Goal: Transaction & Acquisition: Purchase product/service

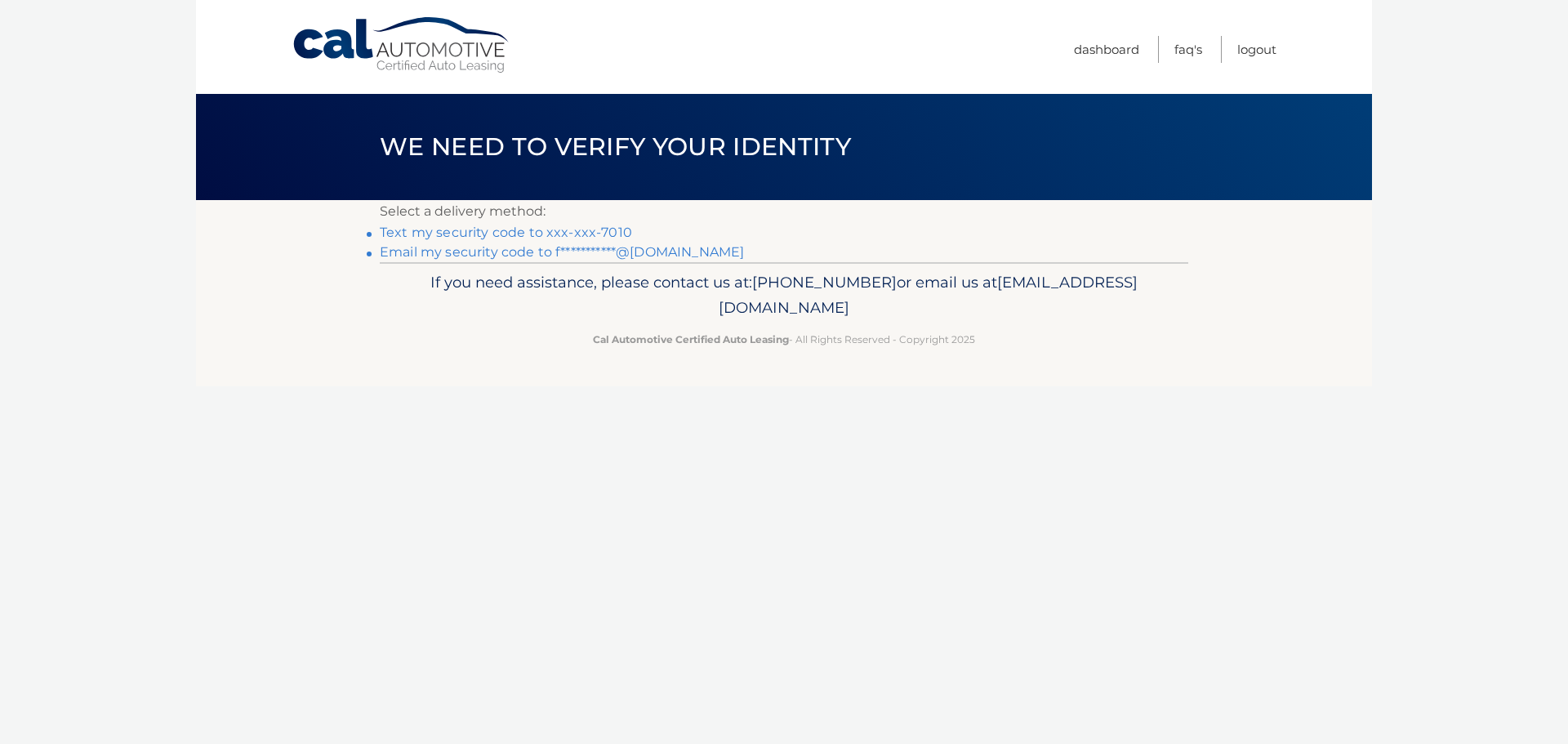
click at [477, 232] on link "Text my security code to xxx-xxx-7010" at bounding box center [505, 231] width 252 height 15
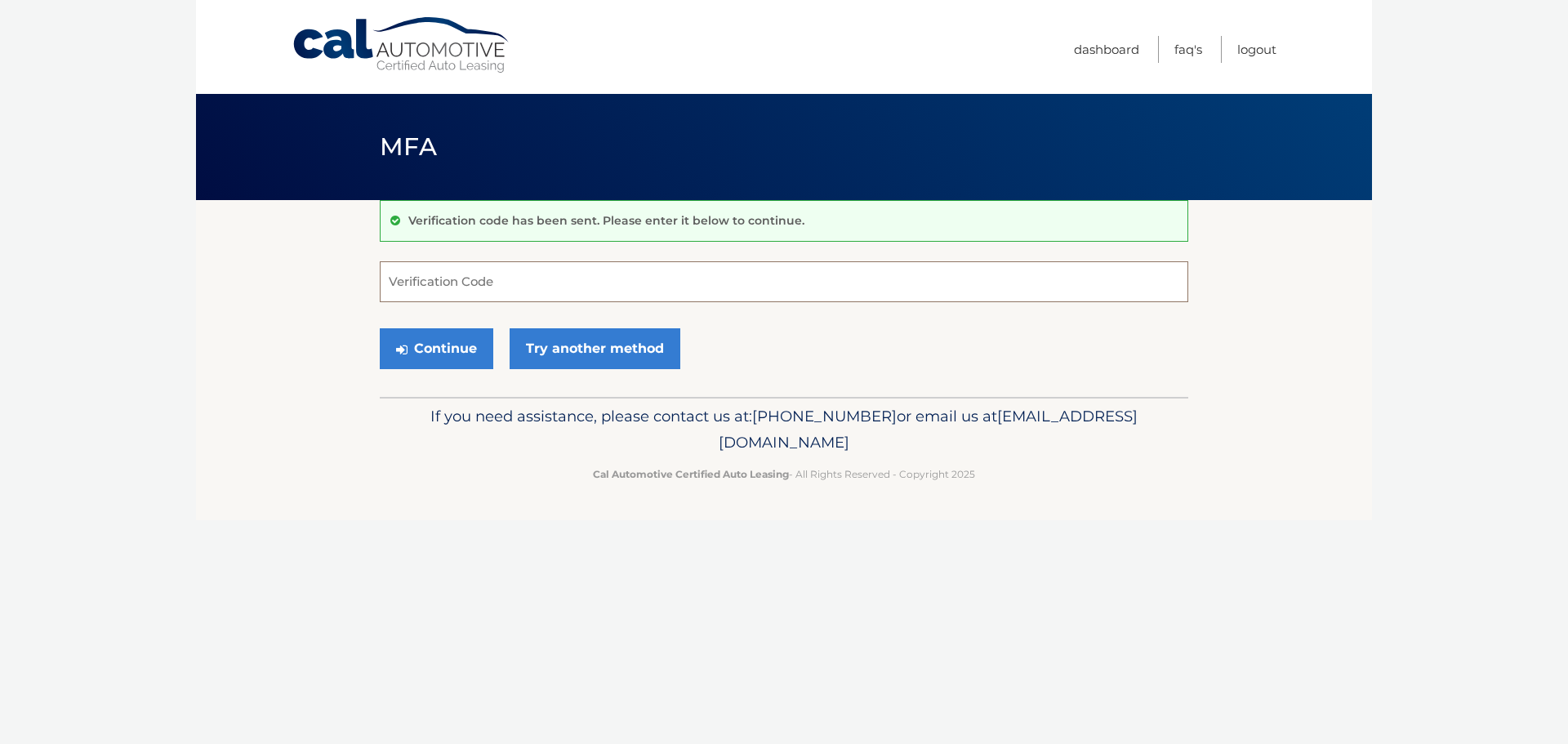
click at [510, 286] on input "Verification Code" at bounding box center [784, 281] width 808 height 41
type input "653178"
click at [380, 328] on button "Continue" at bounding box center [437, 348] width 114 height 41
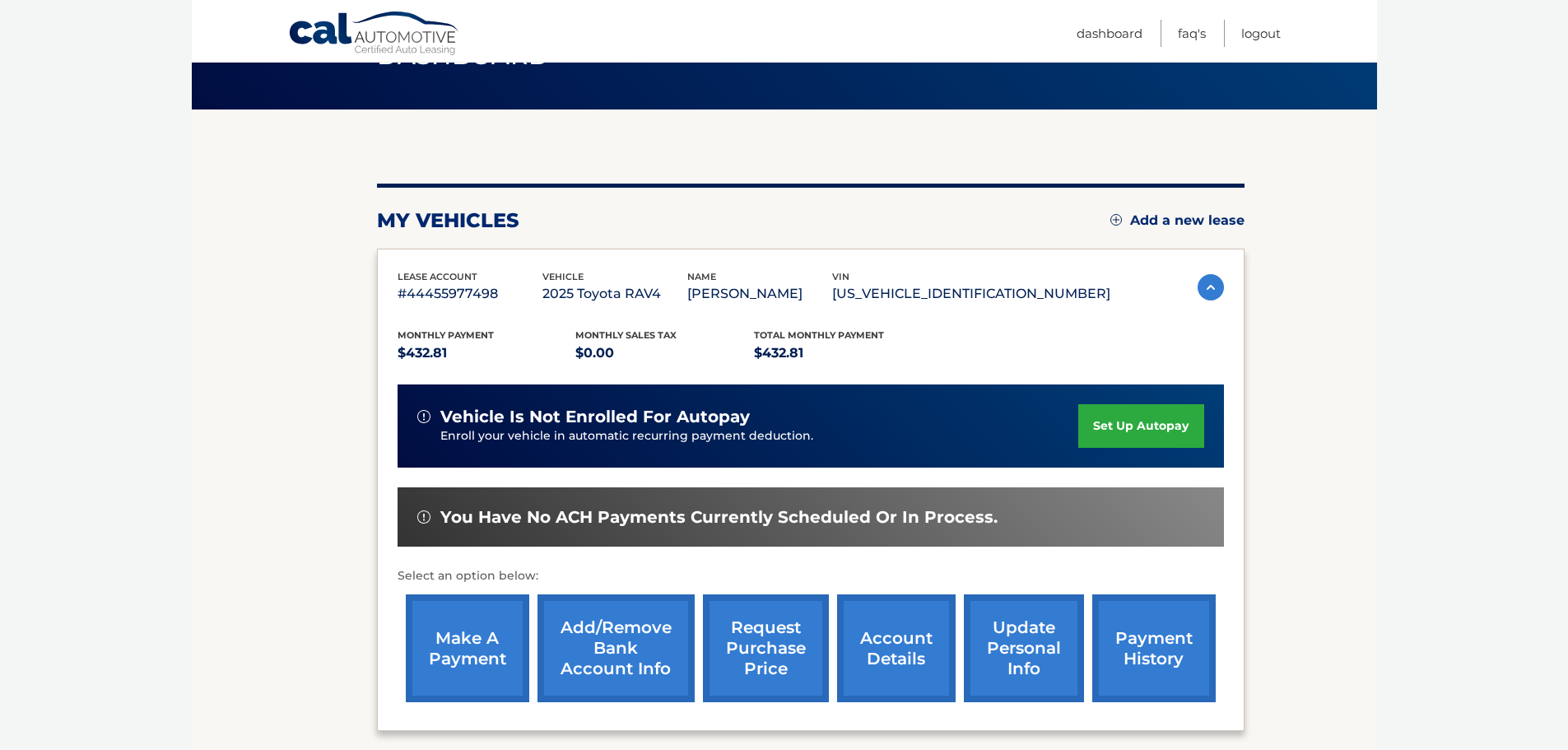
scroll to position [247, 0]
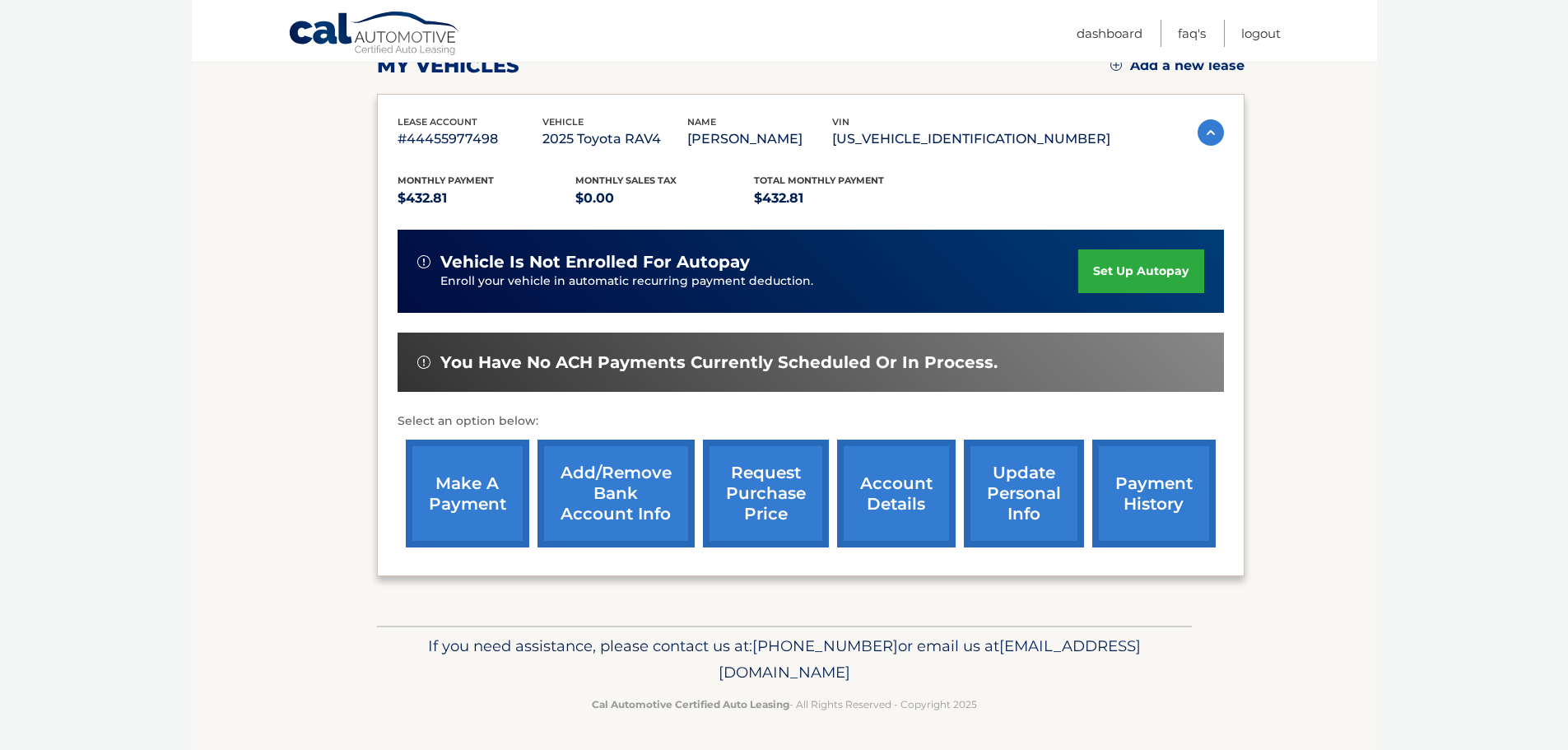
click at [463, 493] on link "make a payment" at bounding box center [466, 493] width 123 height 108
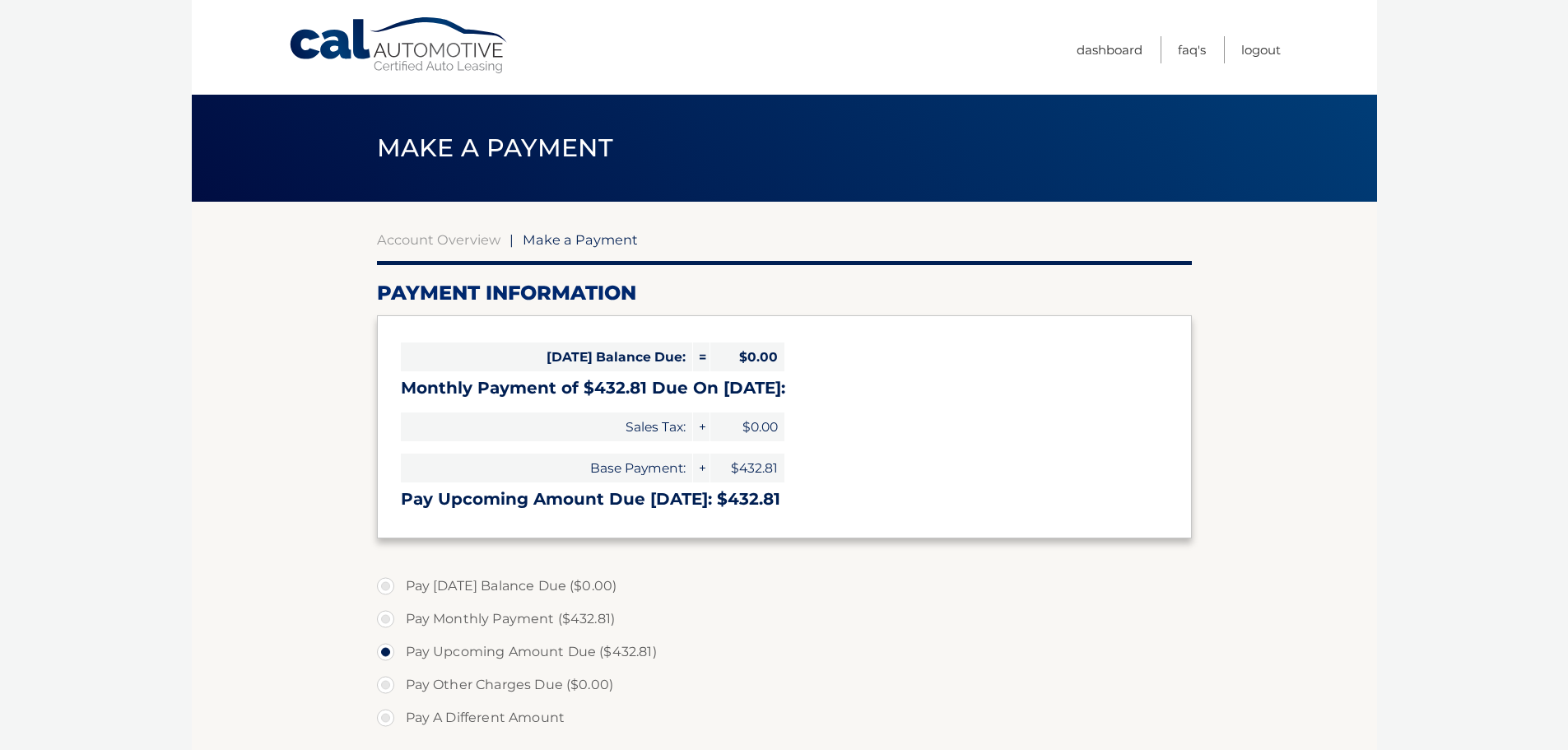
select select "M2NiNDQ3MjEtYmZhYS00NzRkLWI1NzYtYmEwY2RjMTA5MmQw"
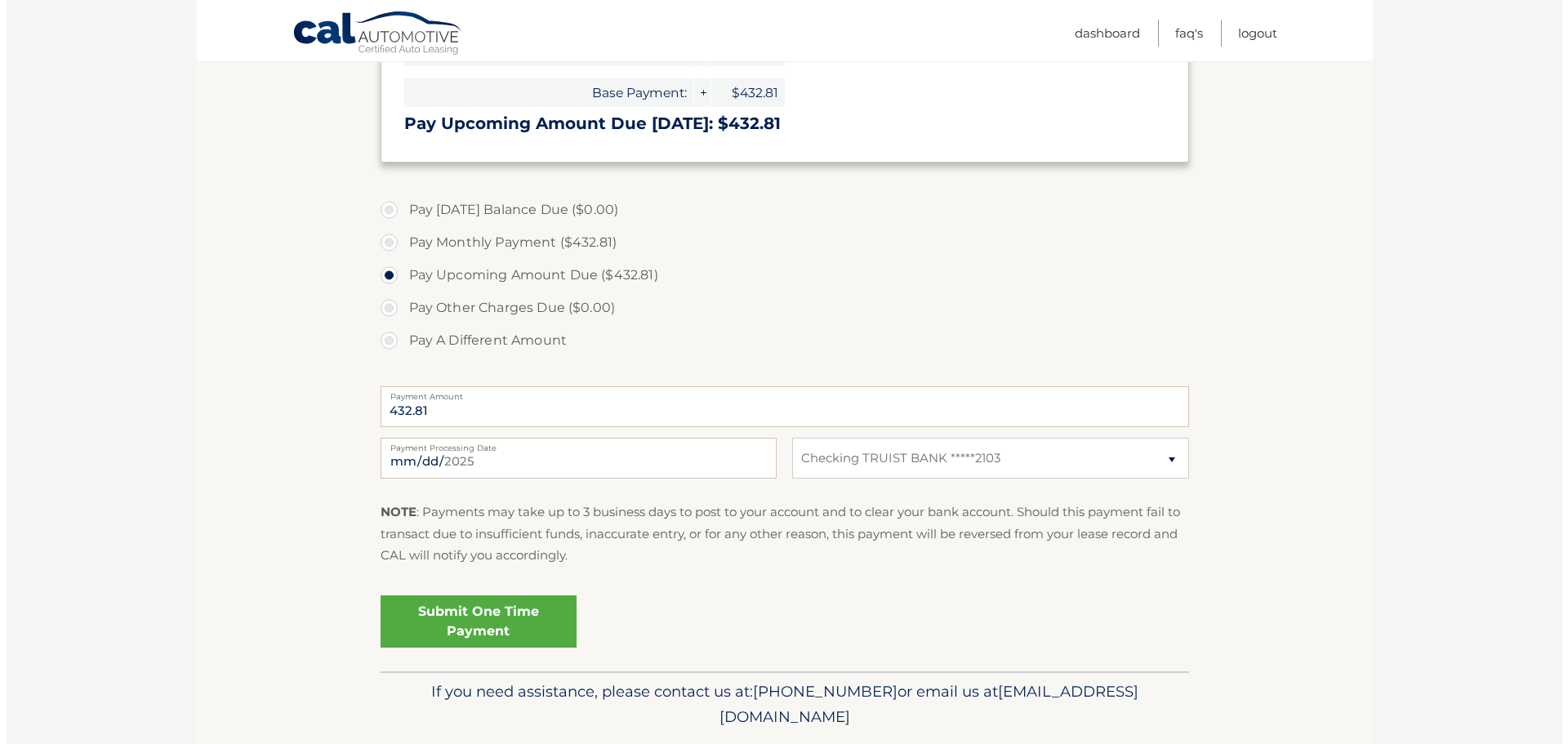
scroll to position [409, 0]
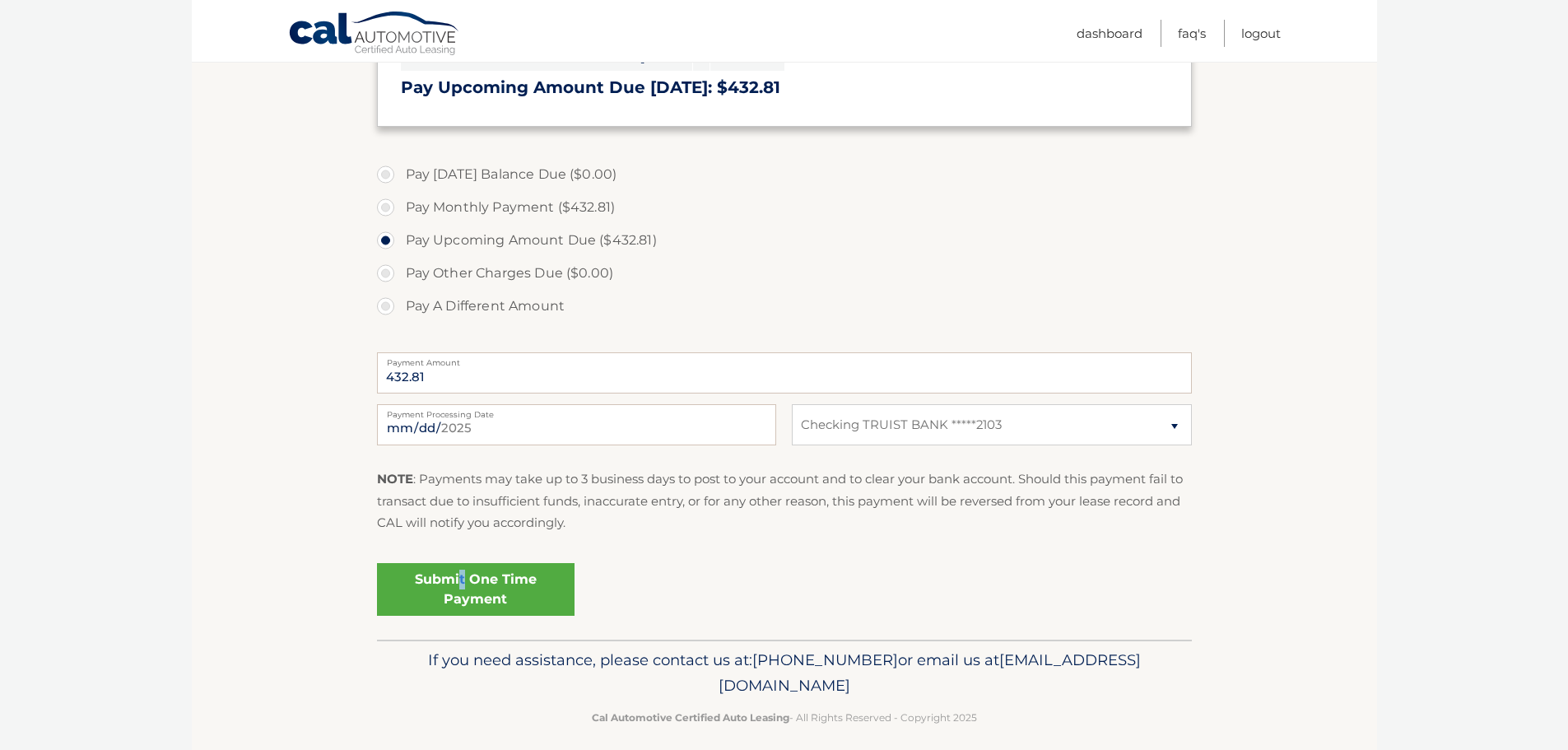
click at [463, 588] on link "Submit One Time Payment" at bounding box center [476, 590] width 198 height 53
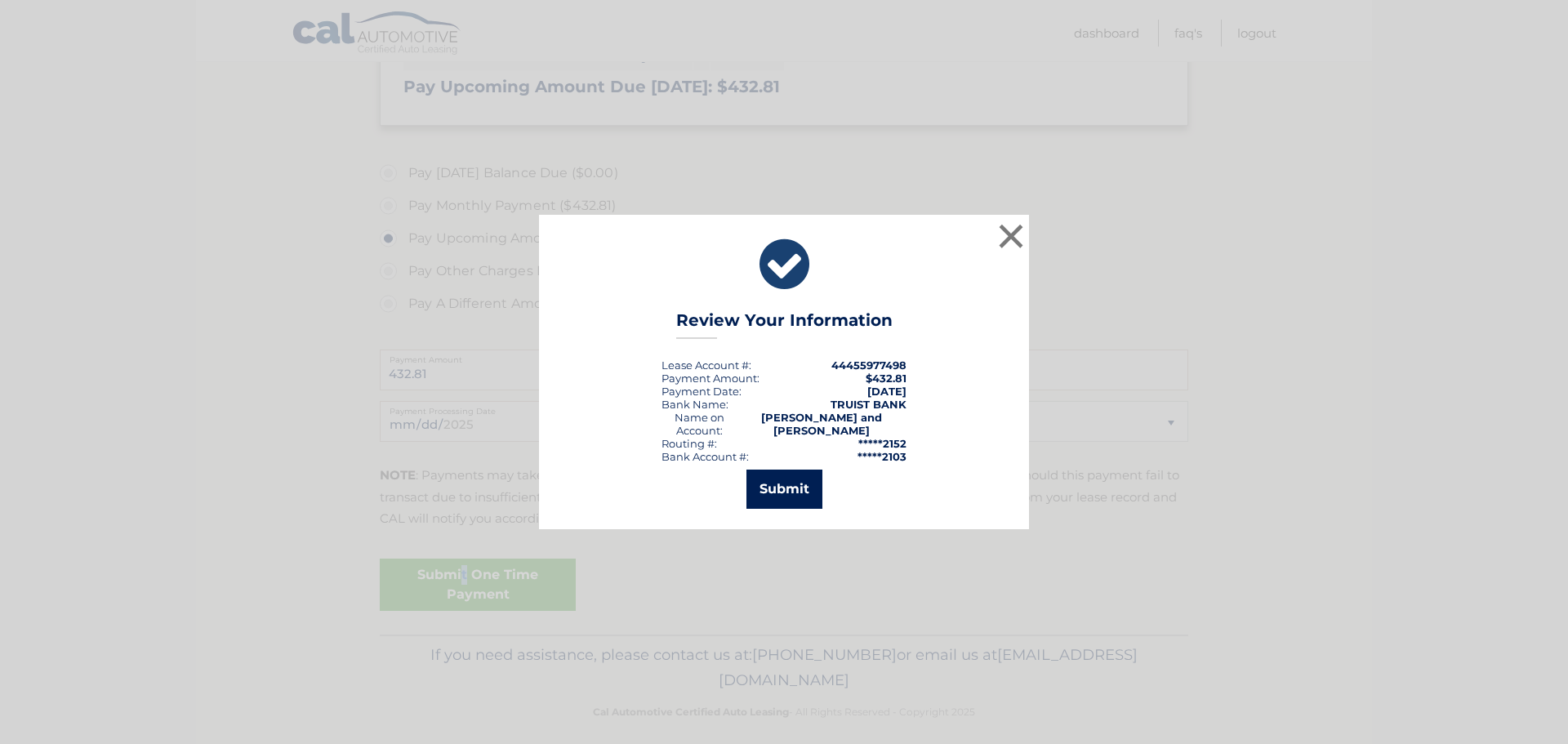
click at [778, 484] on button "Submit" at bounding box center [785, 488] width 76 height 39
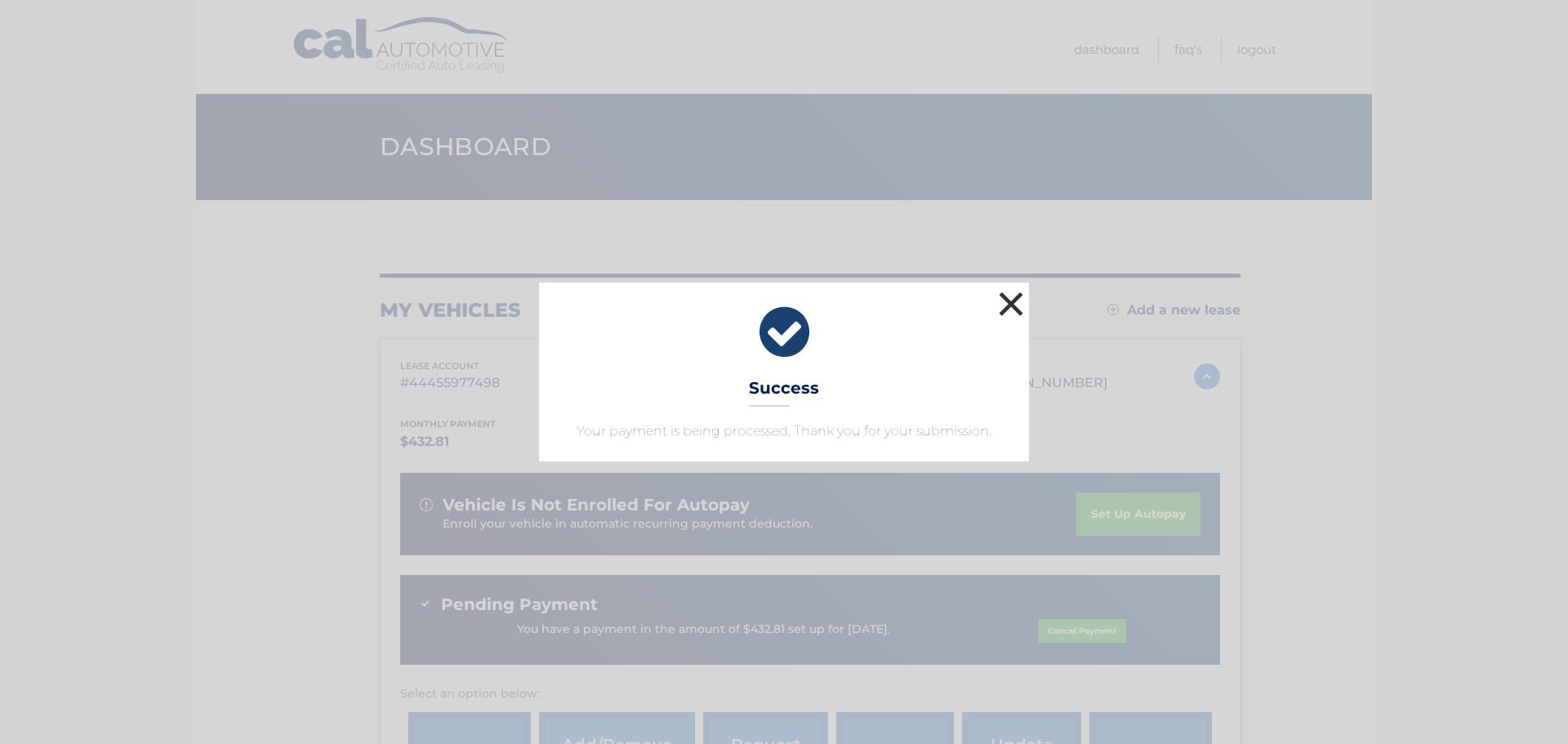
click at [1008, 307] on button "×" at bounding box center [1011, 304] width 33 height 33
